Goal: Task Accomplishment & Management: Use online tool/utility

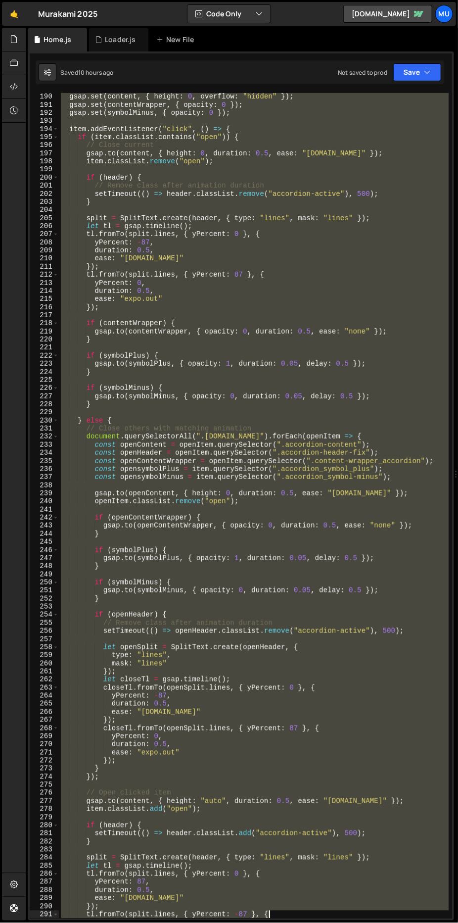
scroll to position [1725, 0]
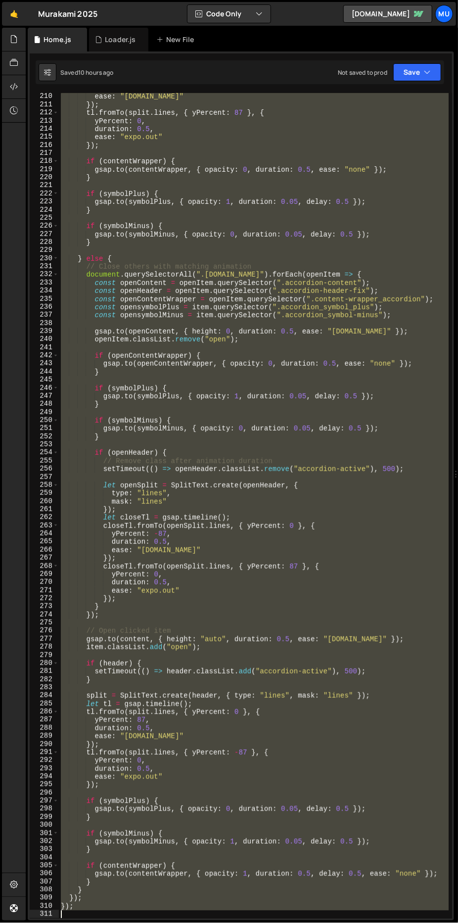
drag, startPoint x: 70, startPoint y: 208, endPoint x: 302, endPoint y: 941, distance: 769.2
click at [302, 922] on html "Projects [GEOGRAPHIC_DATA] Blog Mu Projects Your Teams Account Upgrade Logout" at bounding box center [229, 461] width 458 height 923
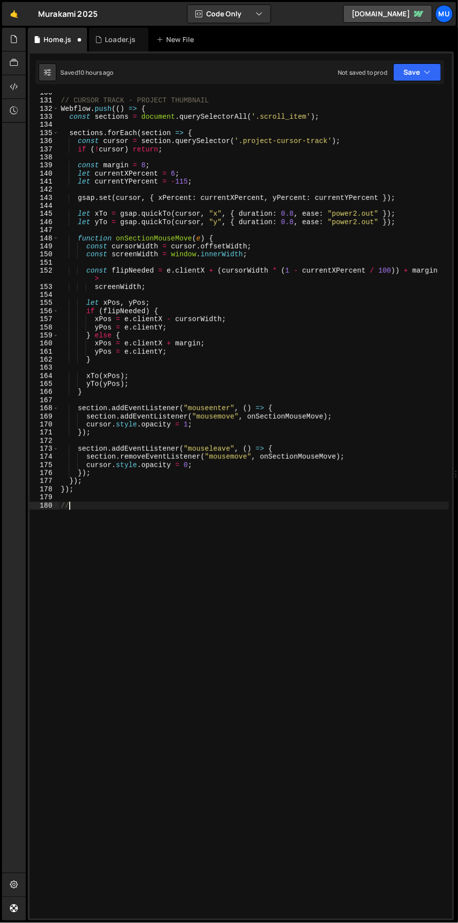
scroll to position [0, 0]
type textarea "//SERVICES CARDS DRAGGABLE"
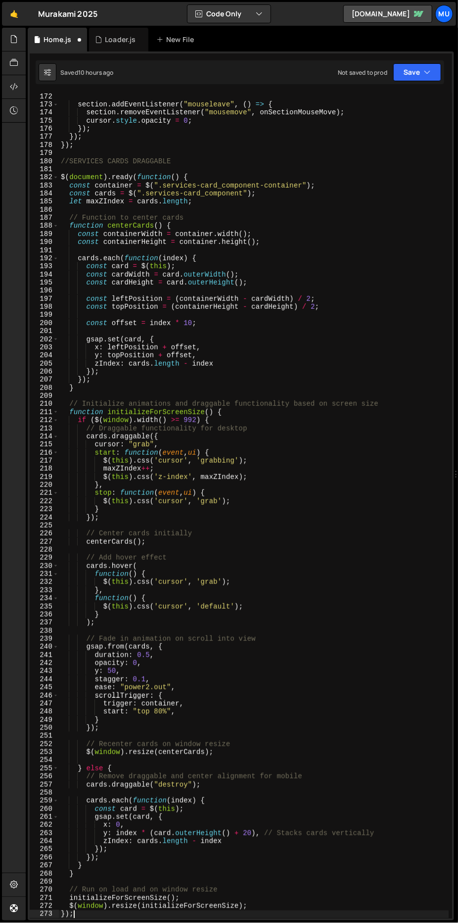
click at [206, 487] on div "section . addEventListener ( "mouseleave" , ( ) => { section . removeEventListe…" at bounding box center [254, 514] width 390 height 842
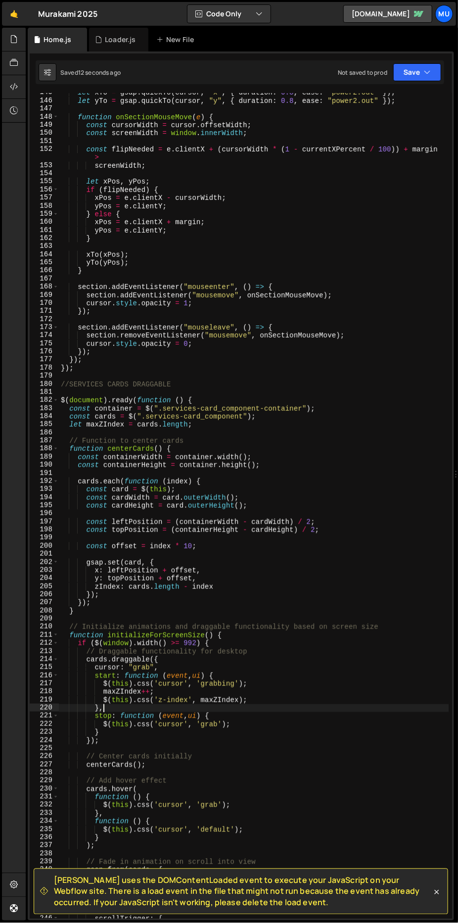
scroll to position [1195, 0]
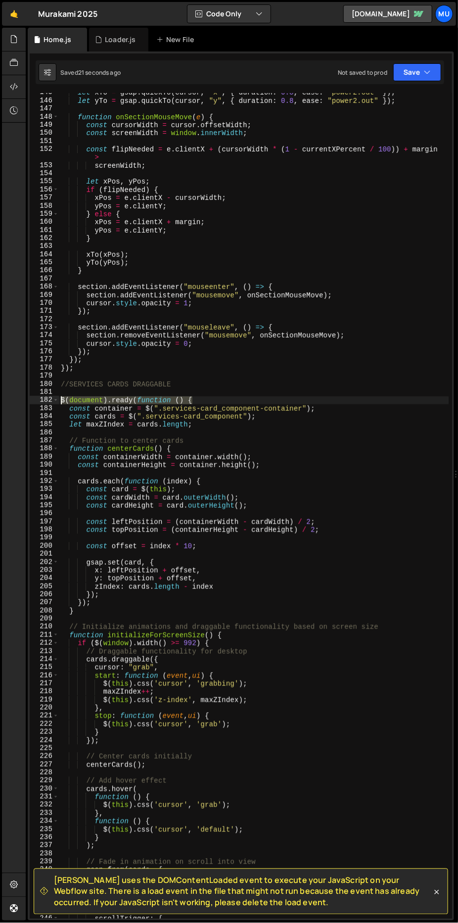
drag, startPoint x: 199, startPoint y: 399, endPoint x: 41, endPoint y: 398, distance: 157.9
click at [41, 398] on div "}, 145 146 147 148 149 150 151 152 153 154 155 156 157 158 159 160 161 162 163 …" at bounding box center [241, 505] width 423 height 825
type textarea "$(document).ready(function () {"
type textarea "const container = $(".services-card_component-container");"
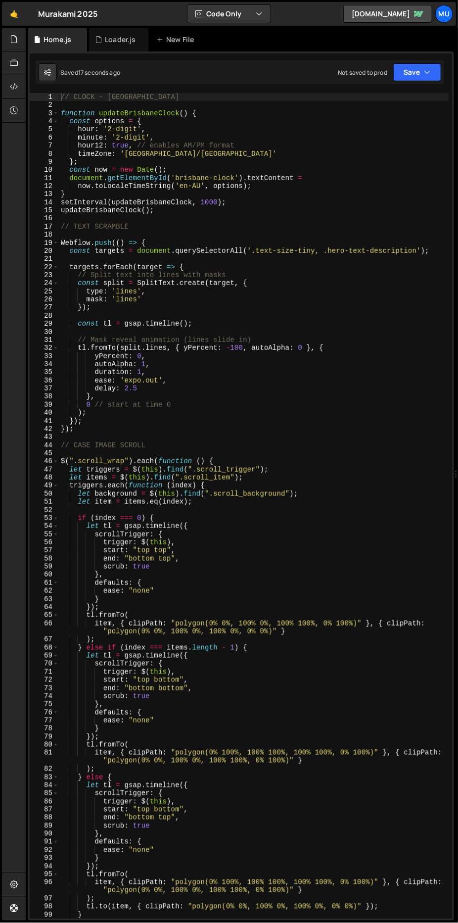
click at [279, 510] on div "// CLOCK - BRISBANE function updateBrisbaneClock ( ) { const options = { hour :…" at bounding box center [254, 514] width 390 height 842
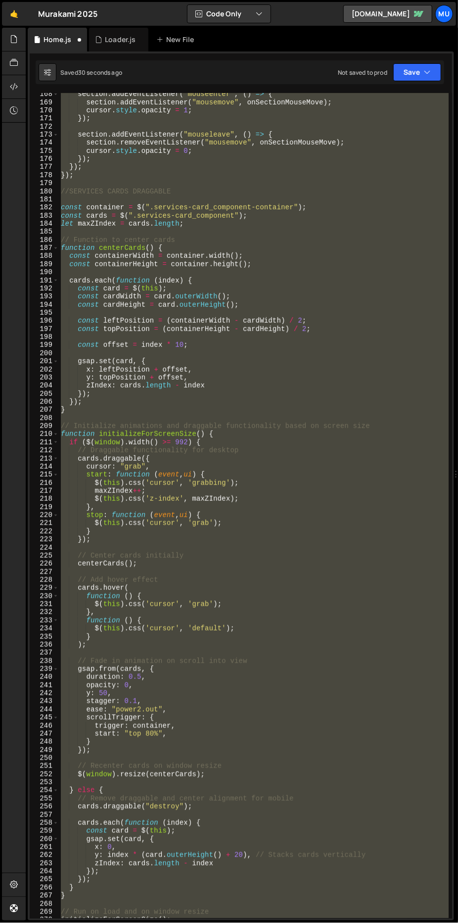
scroll to position [1248, 0]
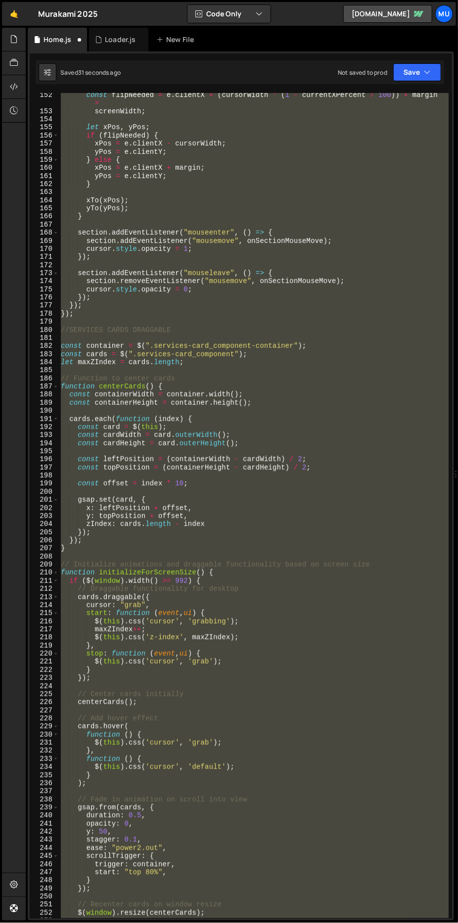
click at [193, 564] on div "const flipNeeded = e . clientX + ( cursorWidth * ( 1 - currentXPercent / 100 ))…" at bounding box center [254, 505] width 390 height 825
type textarea "// Initialize animations and draggable functionality based on screen size"
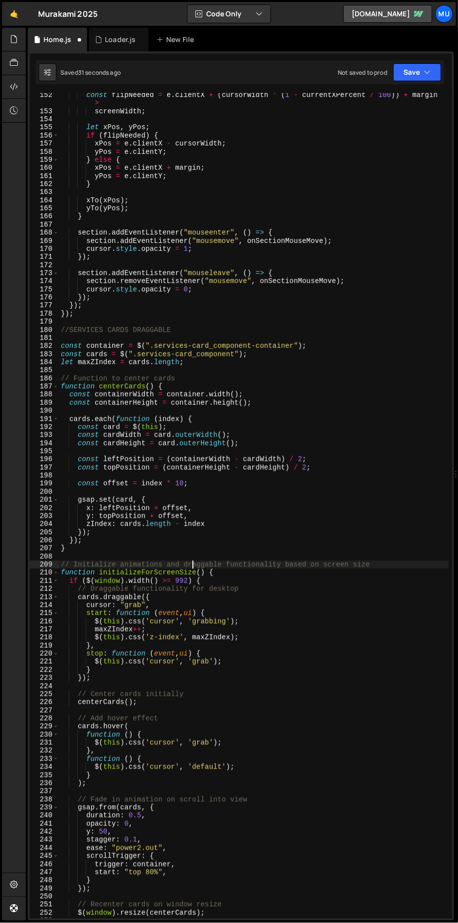
click at [111, 319] on div "const flipNeeded = e . clientX + ( cursorWidth * ( 1 - currentXPercent / 100 ))…" at bounding box center [254, 516] width 390 height 850
click at [136, 339] on div "const flipNeeded = e . clientX + ( cursorWidth * ( 1 - currentXPercent / 100 ))…" at bounding box center [254, 516] width 390 height 850
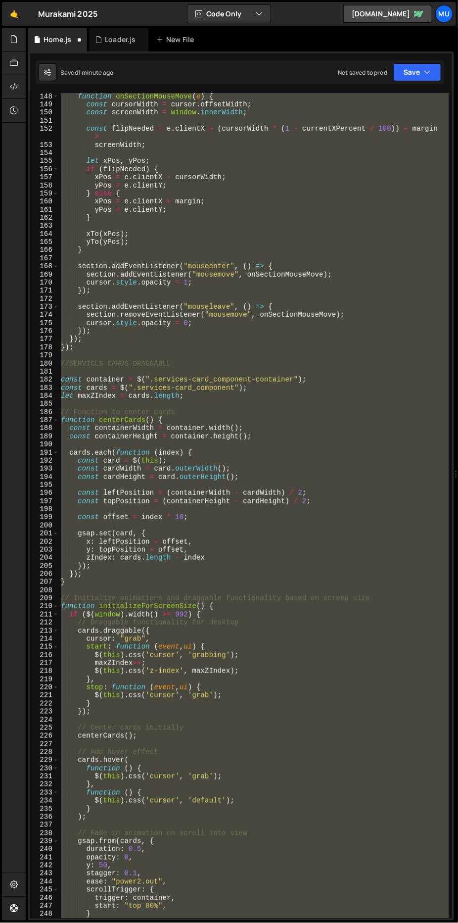
scroll to position [1215, 0]
click at [134, 384] on div "function onSectionMouseMove ( e ) { const cursorWidth = cursor . offsetWidth ; …" at bounding box center [254, 505] width 390 height 825
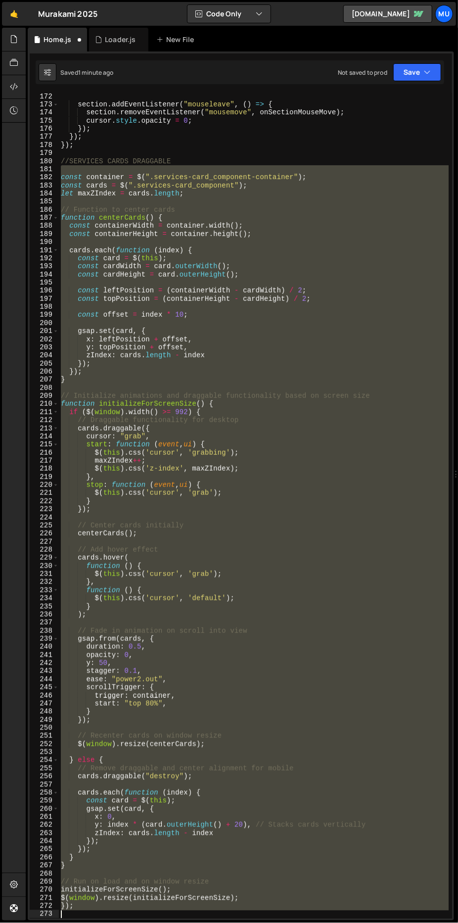
drag, startPoint x: 178, startPoint y: 370, endPoint x: 247, endPoint y: 888, distance: 523.3
click at [277, 922] on html "Projects [GEOGRAPHIC_DATA] Blog Mu Projects Your Teams Account Upgrade Logout" at bounding box center [229, 461] width 458 height 923
type textarea "});"
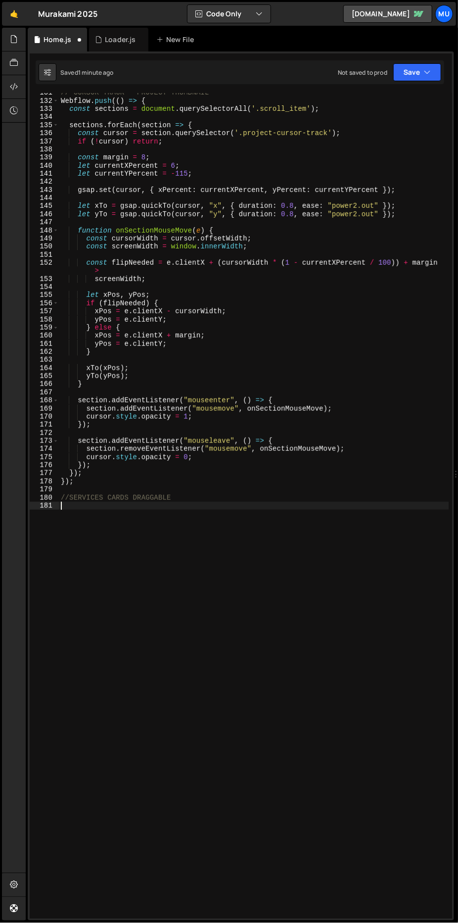
scroll to position [1081, 0]
click at [86, 490] on div "// CURSOR TRACK - PROJECT THUMBNAIL Webflow . push (( ) => { const sections = d…" at bounding box center [254, 510] width 390 height 842
click at [79, 527] on div "// CURSOR TRACK - PROJECT THUMBNAIL Webflow . push (( ) => { const sections = d…" at bounding box center [254, 510] width 390 height 842
paste textarea "});"
type textarea "});"
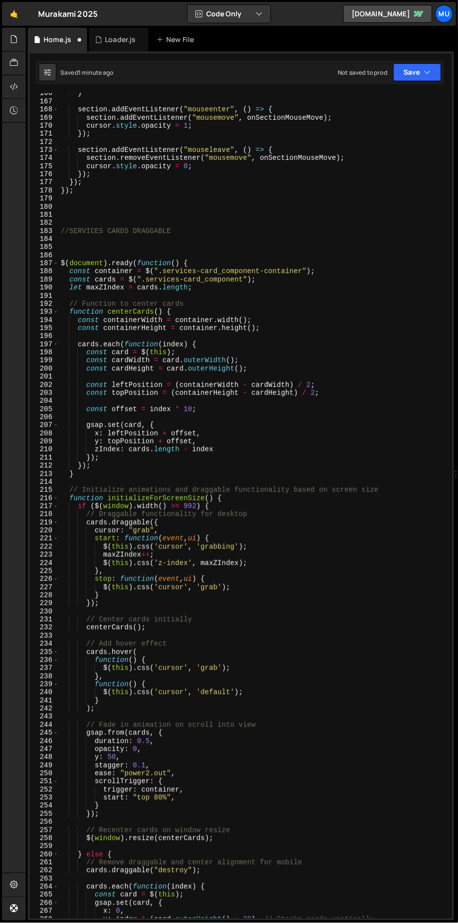
scroll to position [1372, 0]
click at [134, 240] on div "} section . addEventListener ( "mouseenter" , ( ) => { section . addEventListen…" at bounding box center [254, 510] width 390 height 842
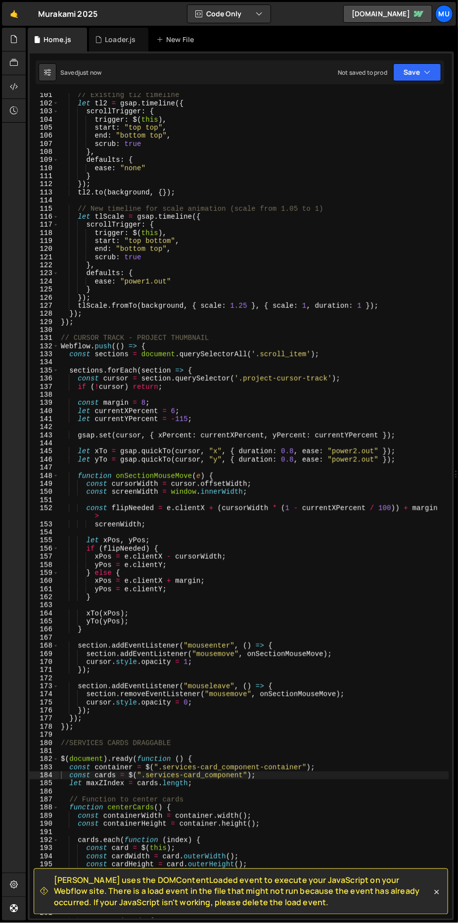
scroll to position [843, 0]
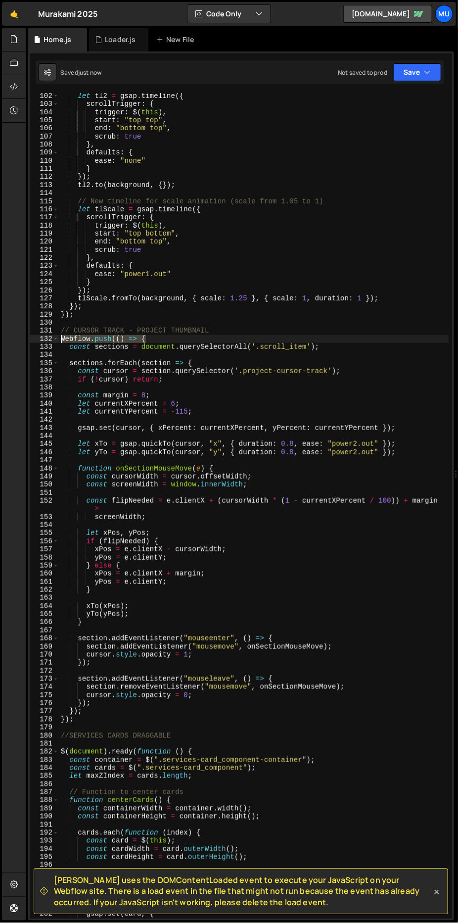
drag, startPoint x: 160, startPoint y: 335, endPoint x: 27, endPoint y: 339, distance: 133.2
click at [27, 339] on div "Files New File Javascript files 1 Home.js 0 1 Loader.js 0 CSS files Copy share …" at bounding box center [242, 474] width 432 height 893
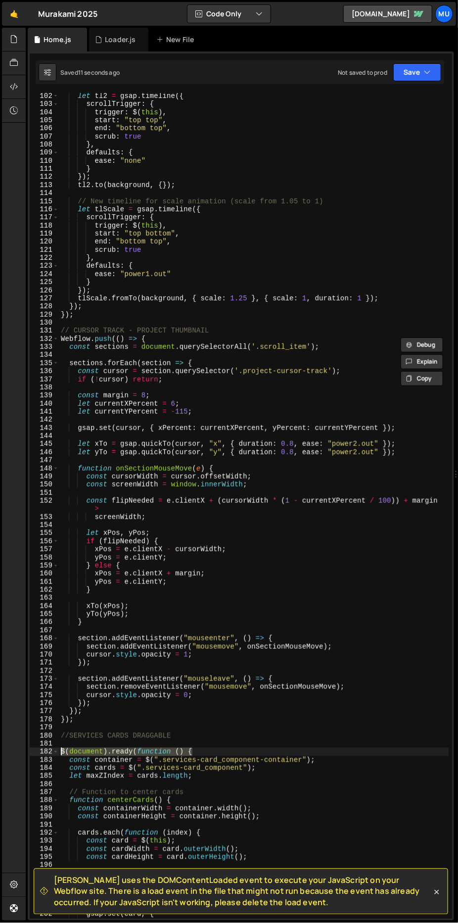
drag, startPoint x: 203, startPoint y: 750, endPoint x: 23, endPoint y: 754, distance: 180.7
click at [23, 754] on div "Hold on a sec... Are you certain you wish to leave this page? Any changes you'v…" at bounding box center [229, 461] width 458 height 923
paste textarea "Webflow.push(() =>"
type textarea "Webflow.push(() => {"
